Goal: Task Accomplishment & Management: Complete application form

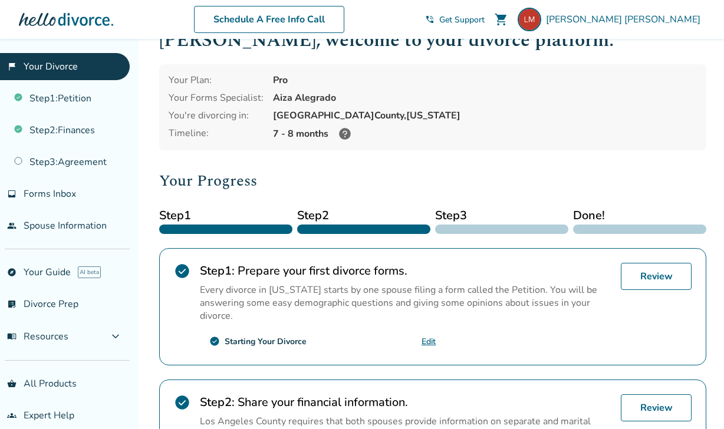
scroll to position [33, 0]
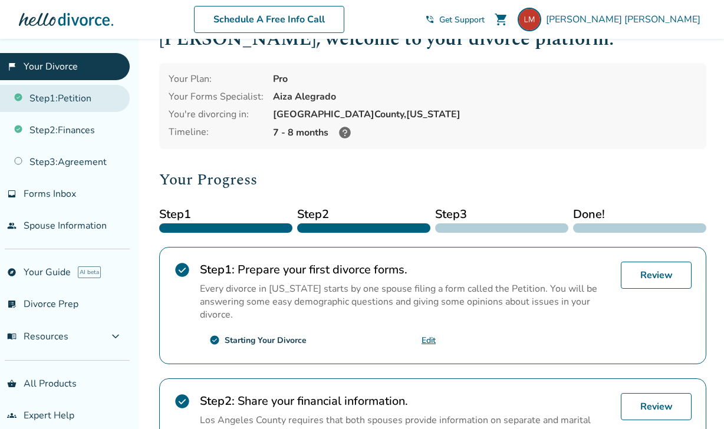
click at [92, 94] on link "Step 1 : Petition" at bounding box center [65, 98] width 130 height 27
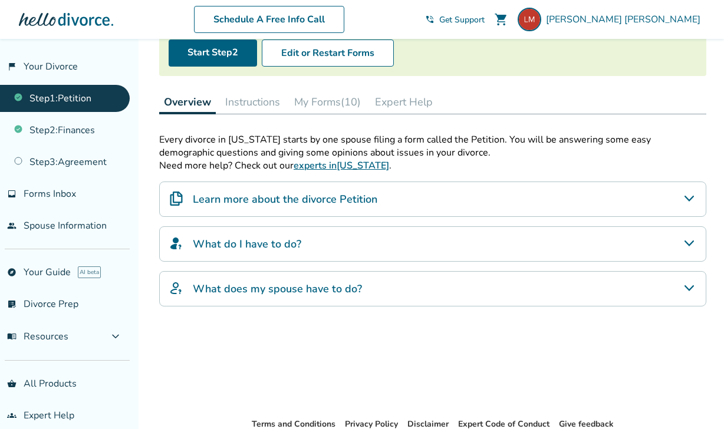
scroll to position [152, 0]
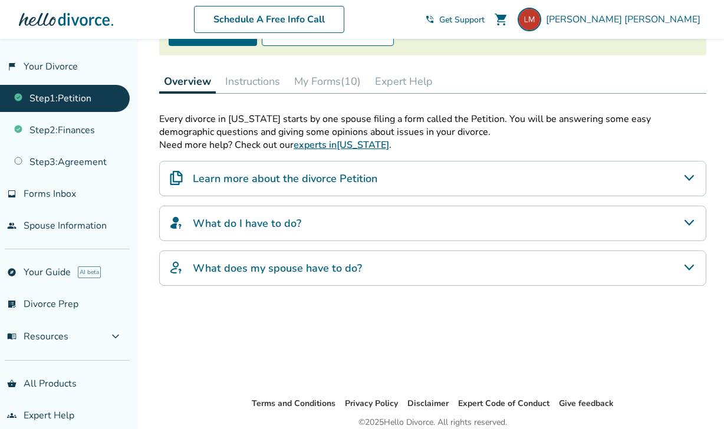
click at [261, 82] on button "Instructions" at bounding box center [252, 82] width 64 height 24
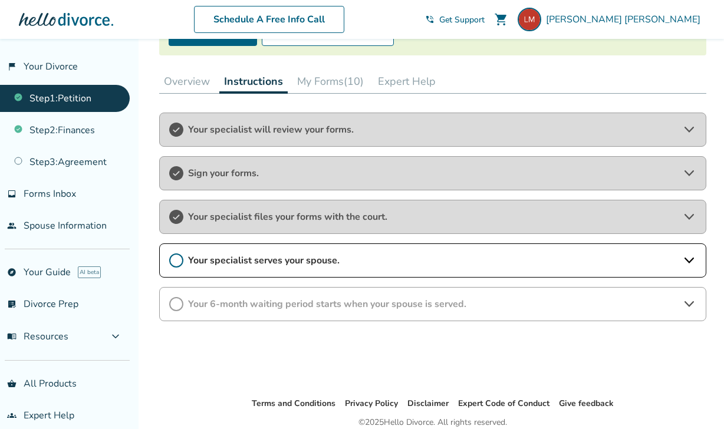
click at [324, 86] on button "My Forms (10)" at bounding box center [330, 82] width 76 height 24
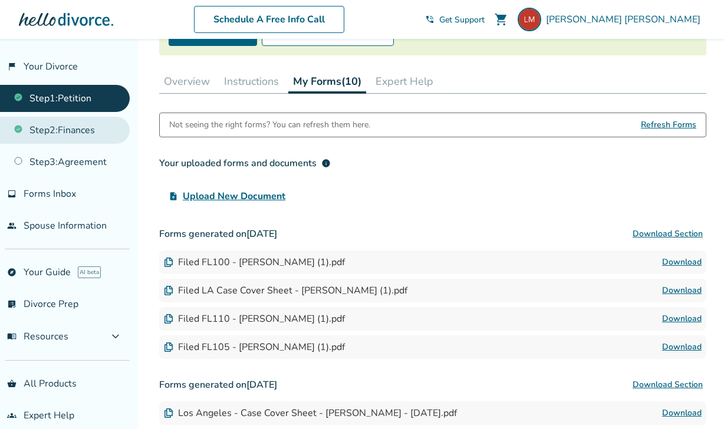
click at [109, 131] on link "Step 2 : Finances" at bounding box center [65, 130] width 130 height 27
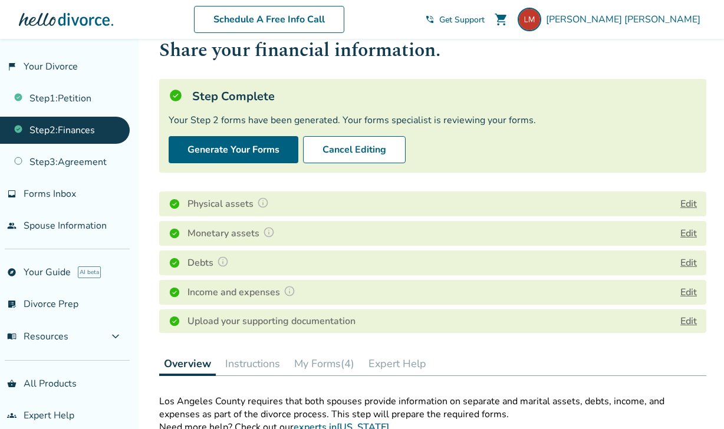
scroll to position [35, 0]
click at [688, 230] on button "Edit" at bounding box center [688, 233] width 17 height 14
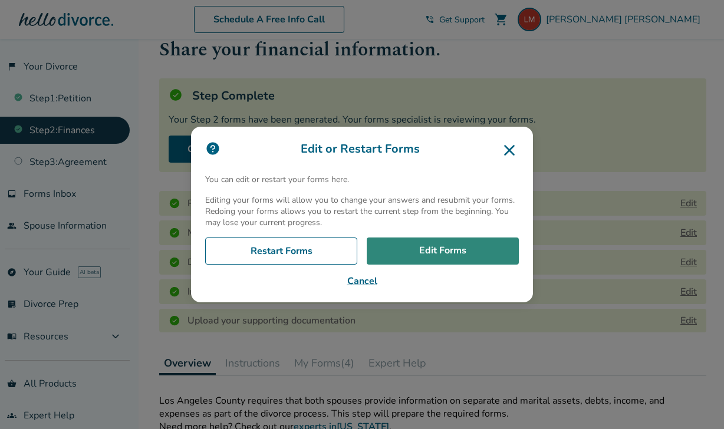
click at [466, 250] on link "Edit Forms" at bounding box center [443, 251] width 152 height 27
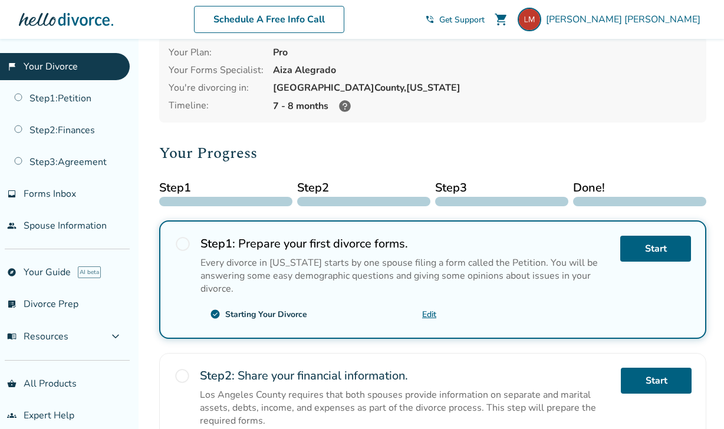
scroll to position [108, 0]
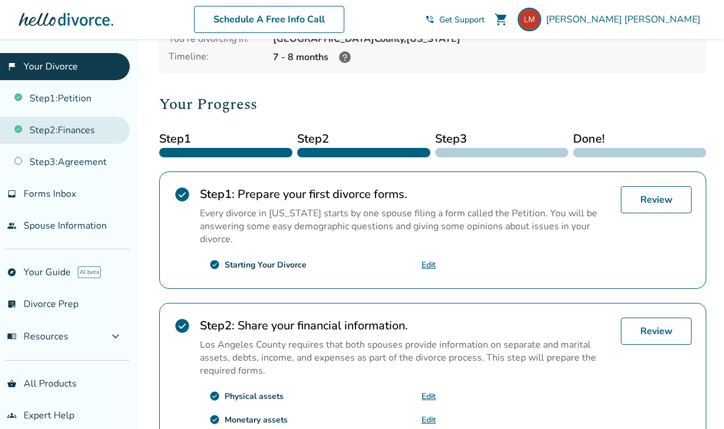
click at [90, 132] on link "Step 2 : Finances" at bounding box center [65, 130] width 130 height 27
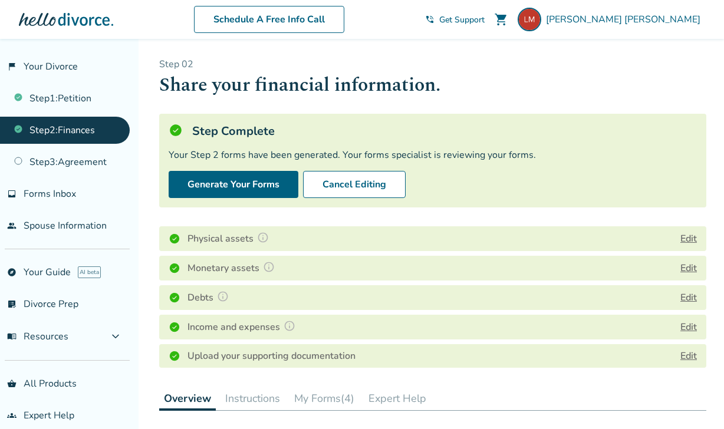
click at [692, 238] on button "Edit" at bounding box center [688, 239] width 17 height 14
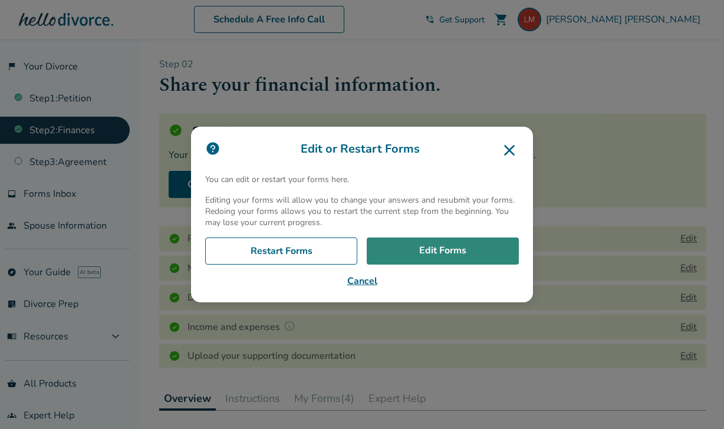
click at [480, 253] on link "Edit Forms" at bounding box center [443, 251] width 152 height 27
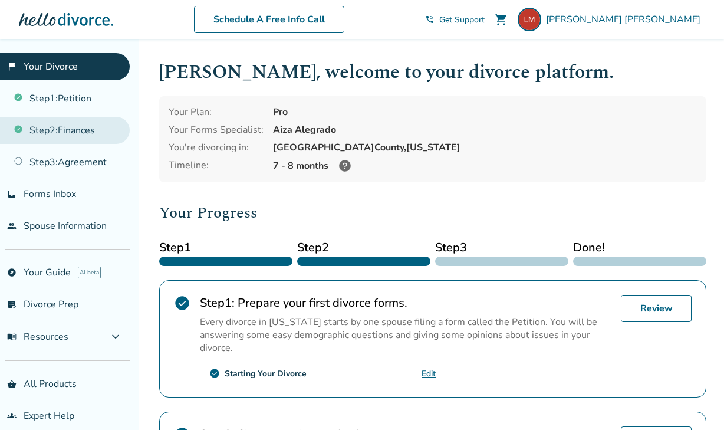
click at [94, 123] on link "Step 2 : Finances" at bounding box center [65, 130] width 130 height 27
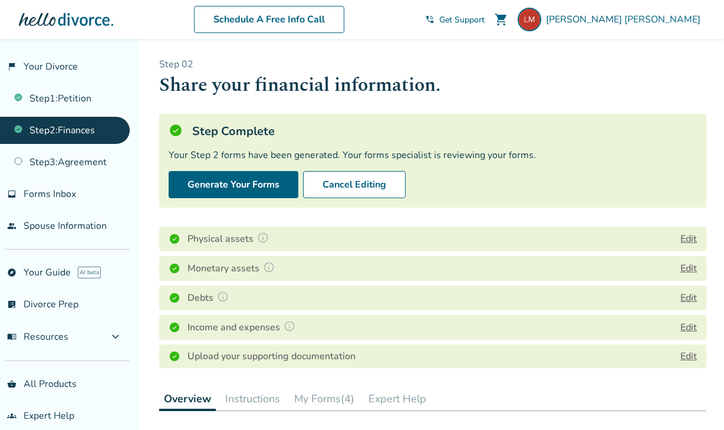
click at [688, 295] on button "Edit" at bounding box center [688, 298] width 17 height 14
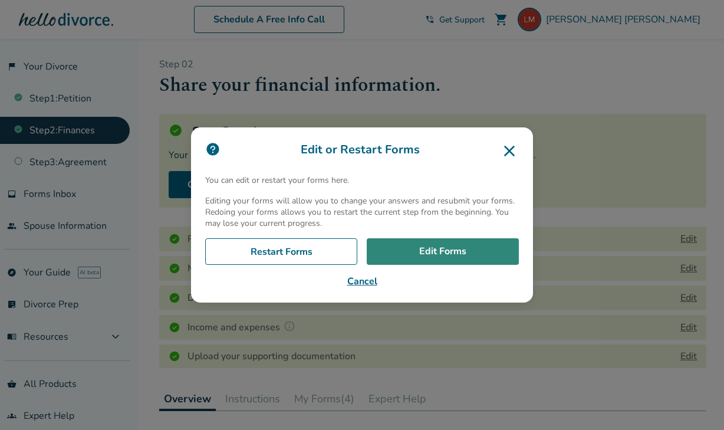
click at [487, 252] on link "Edit Forms" at bounding box center [443, 251] width 152 height 27
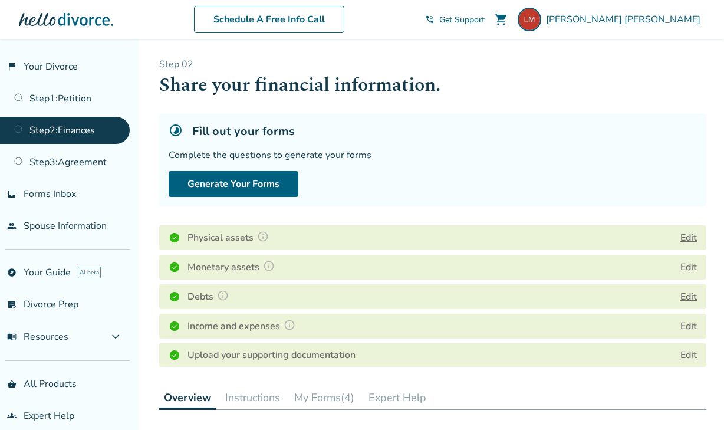
click at [689, 327] on button "Edit" at bounding box center [688, 326] width 17 height 14
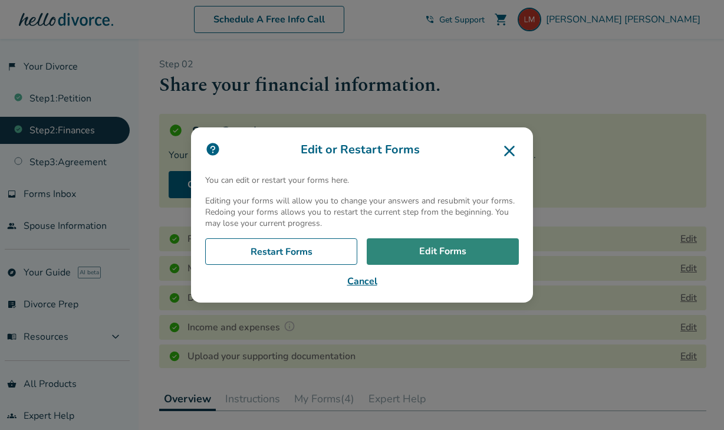
click at [451, 256] on link "Edit Forms" at bounding box center [443, 251] width 152 height 27
